Goal: Transaction & Acquisition: Book appointment/travel/reservation

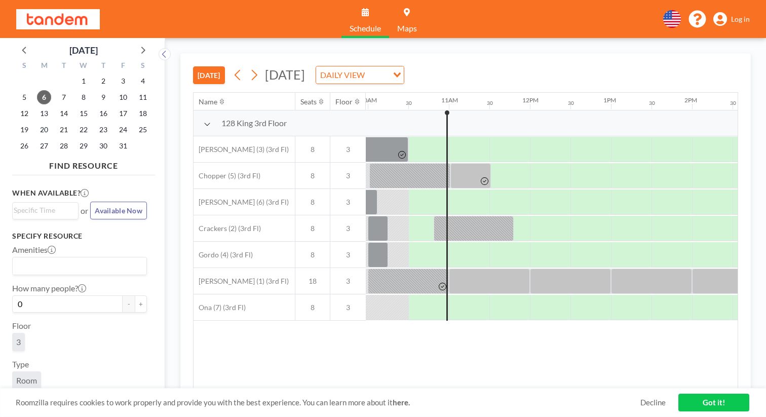
scroll to position [0, 810]
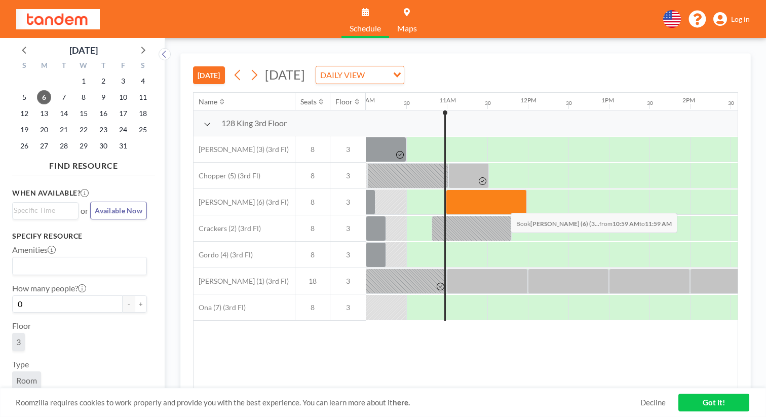
drag, startPoint x: 470, startPoint y: 202, endPoint x: 502, endPoint y: 205, distance: 32.6
click at [502, 205] on div at bounding box center [486, 201] width 81 height 25
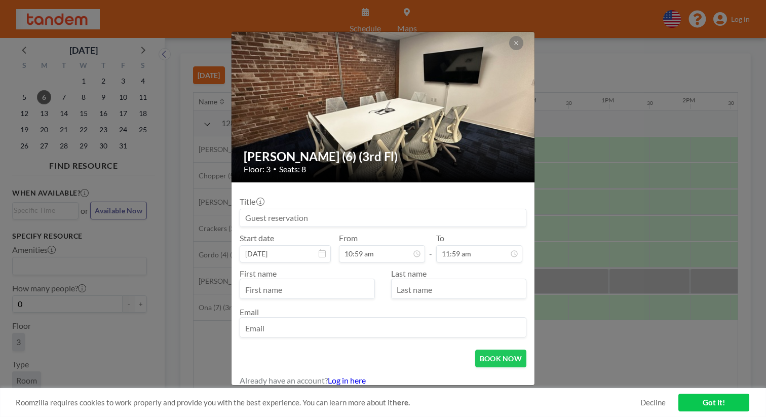
click at [369, 217] on input at bounding box center [383, 217] width 286 height 17
type input "Aviator whiteboard"
click at [500, 359] on button "BOOK NOW" at bounding box center [500, 358] width 51 height 18
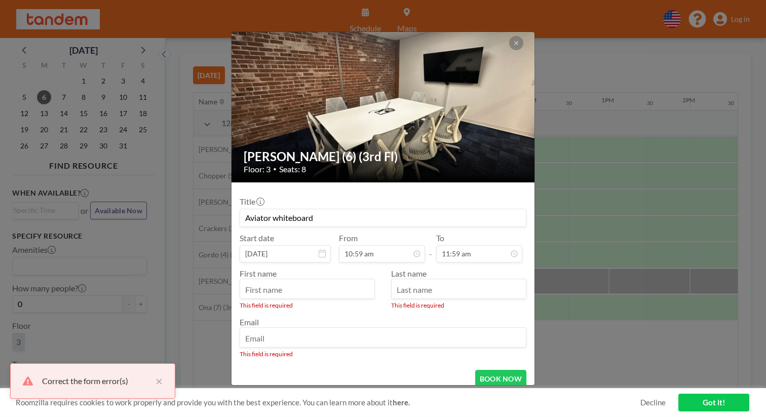
click at [305, 297] on input "text" at bounding box center [307, 289] width 134 height 17
type input "Ankit"
type input "[DEMOGRAPHIC_DATA]"
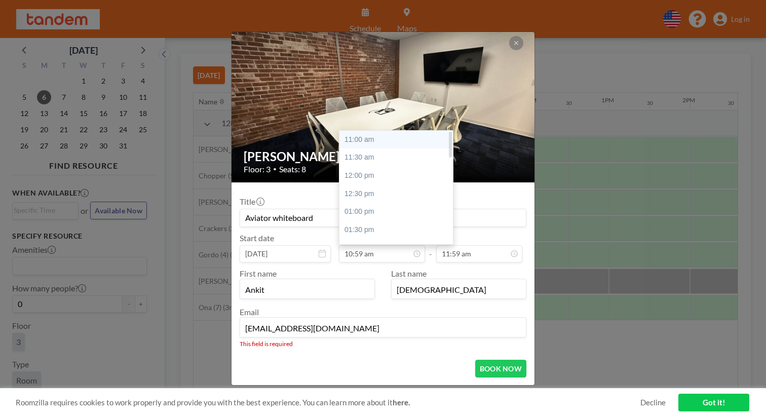
type input "[EMAIL_ADDRESS][DOMAIN_NAME]"
click at [372, 137] on div "11:00 am" at bounding box center [398, 140] width 119 height 18
type input "11:00 am"
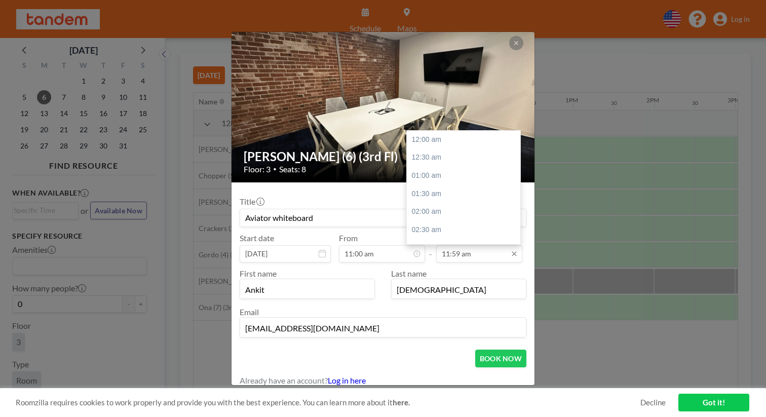
scroll to position [0, 851]
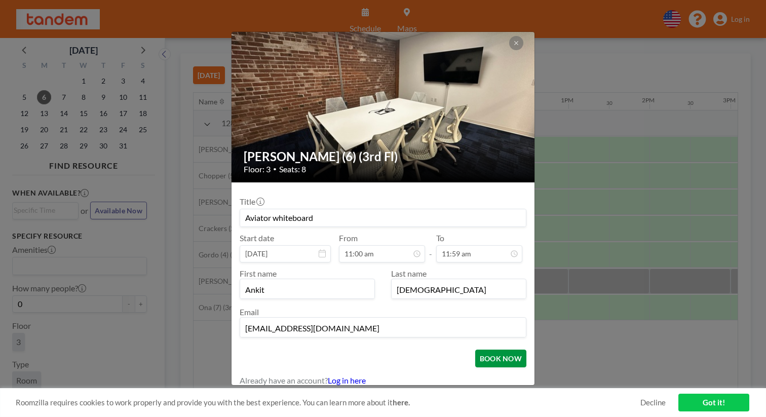
click at [487, 357] on button "BOOK NOW" at bounding box center [500, 358] width 51 height 18
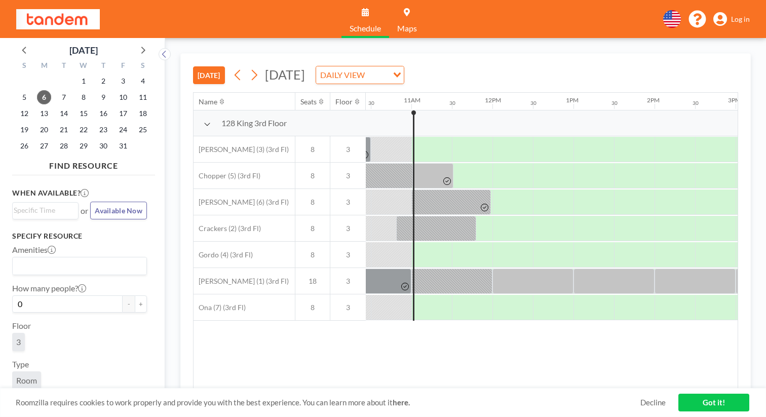
scroll to position [0, 851]
